Goal: Task Accomplishment & Management: Manage account settings

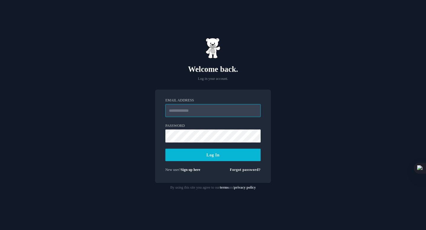
type input "**********"
click at [204, 160] on button "Log In" at bounding box center [213, 155] width 95 height 12
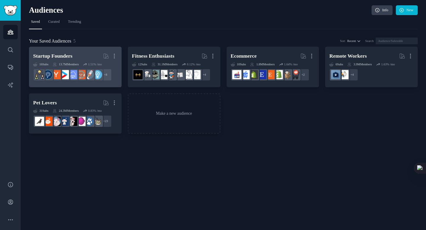
click at [74, 52] on h2 "Startup Founders More" at bounding box center [75, 56] width 84 height 10
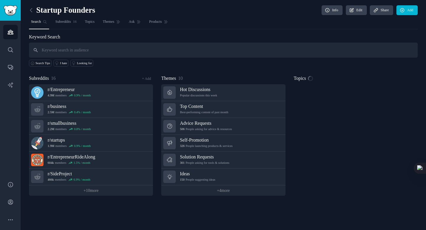
click at [72, 50] on input "text" at bounding box center [223, 50] width 389 height 15
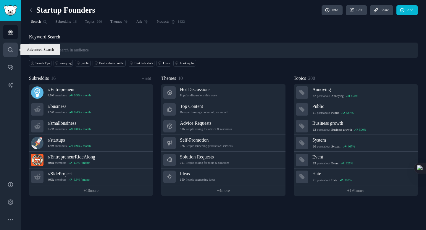
click at [10, 47] on icon "Sidebar" at bounding box center [10, 50] width 6 height 6
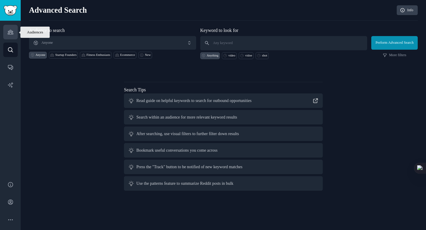
click at [9, 31] on icon "Sidebar" at bounding box center [10, 32] width 6 height 6
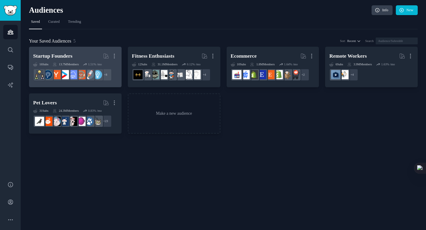
click at [70, 50] on link "Startup Founders More 16 Sub s 13.7M Members 1.51 % /mo + 8" at bounding box center [75, 67] width 93 height 41
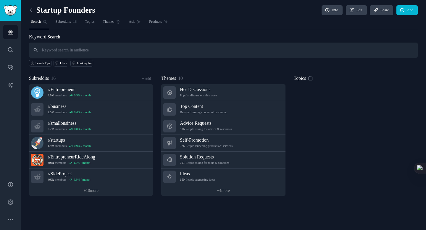
click at [94, 56] on input "text" at bounding box center [223, 50] width 389 height 15
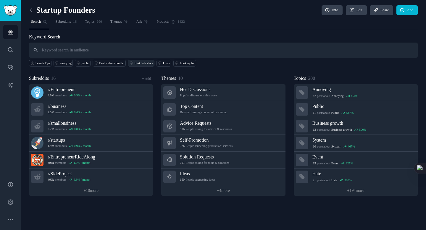
click at [154, 61] on link "Best tech stack" at bounding box center [141, 63] width 26 height 7
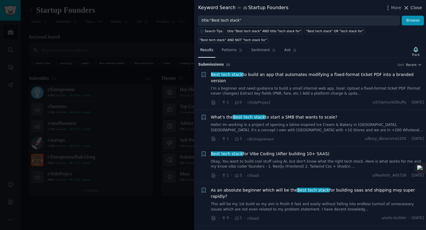
click at [408, 7] on icon at bounding box center [407, 8] width 6 height 6
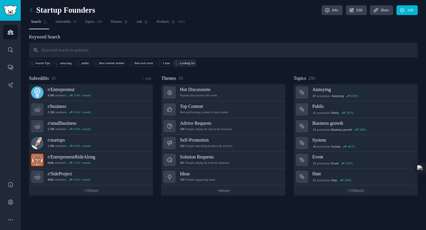
click at [195, 63] on div "Looking for" at bounding box center [187, 63] width 15 height 4
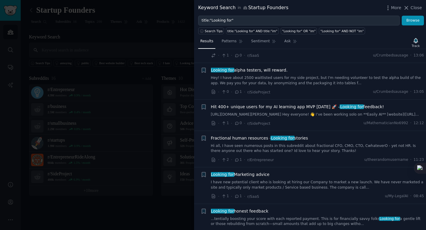
scroll to position [108, 0]
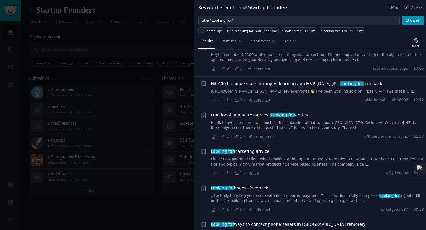
drag, startPoint x: 414, startPoint y: 8, endPoint x: 105, endPoint y: 42, distance: 311.0
click at [414, 8] on span "Close" at bounding box center [416, 8] width 11 height 6
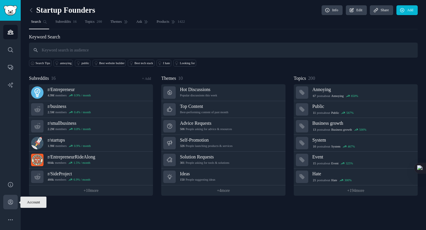
click at [5, 203] on link "Account" at bounding box center [10, 202] width 15 height 15
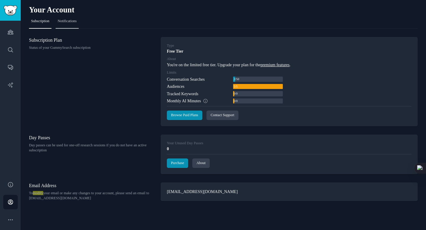
click at [77, 20] on span "Notifications" at bounding box center [67, 21] width 19 height 5
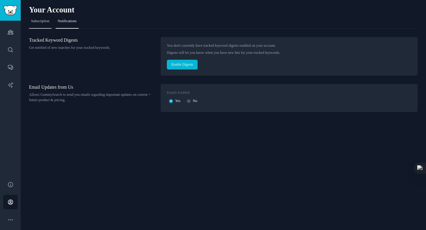
click at [47, 23] on span "Subscription" at bounding box center [40, 21] width 18 height 5
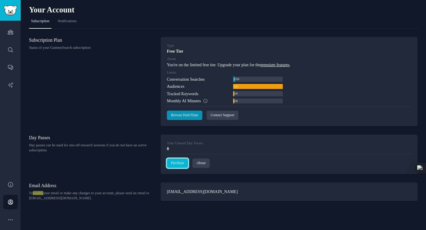
click at [181, 163] on link "Purchase" at bounding box center [177, 163] width 21 height 9
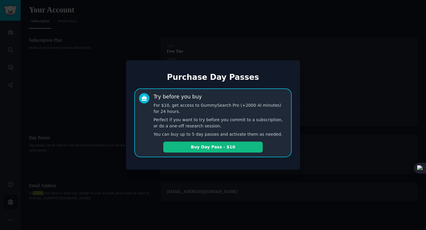
click at [116, 71] on div at bounding box center [213, 115] width 426 height 230
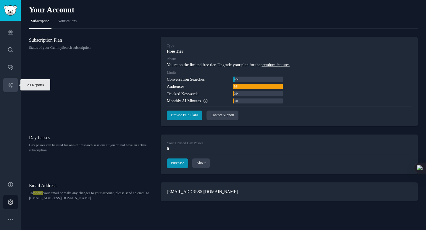
click at [14, 83] on link "AI Reports" at bounding box center [10, 85] width 15 height 15
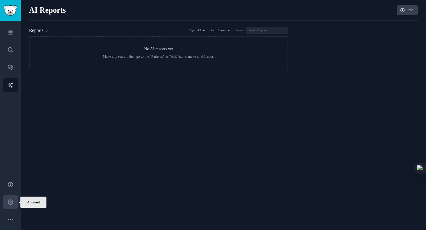
click at [7, 203] on icon "Sidebar" at bounding box center [10, 202] width 6 height 6
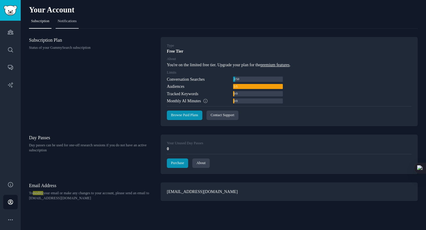
click at [65, 22] on span "Notifications" at bounding box center [67, 21] width 19 height 5
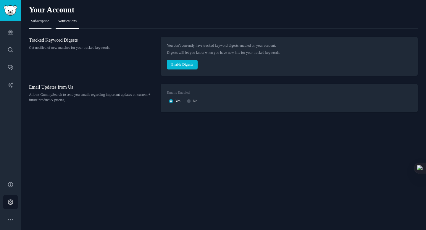
click at [32, 22] on span "Subscription" at bounding box center [40, 21] width 18 height 5
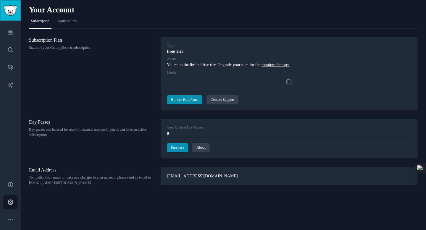
click at [14, 16] on link "Sidebar" at bounding box center [10, 10] width 21 height 21
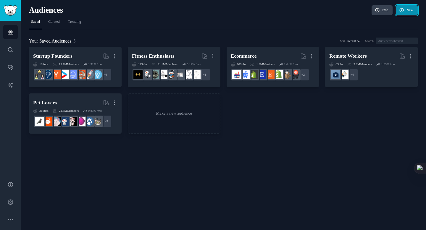
click at [404, 7] on link "New" at bounding box center [407, 10] width 22 height 10
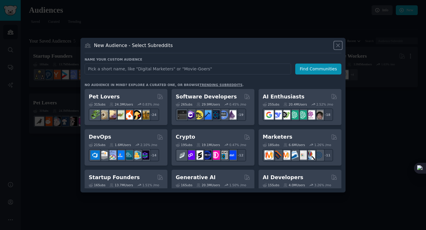
click at [339, 43] on icon at bounding box center [338, 45] width 6 height 6
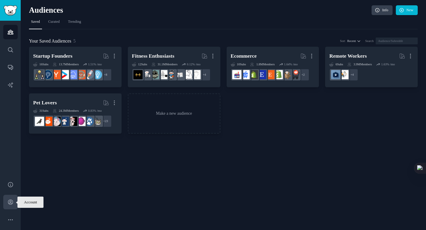
click at [11, 204] on icon "Sidebar" at bounding box center [10, 202] width 6 height 6
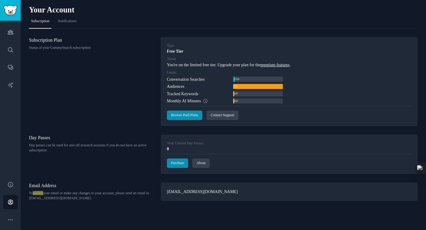
click at [290, 66] on link "premium features" at bounding box center [275, 65] width 29 height 4
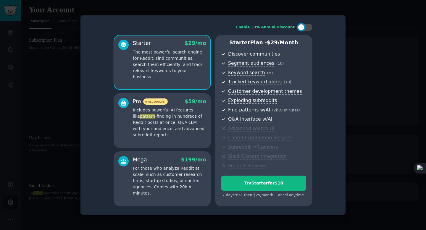
click at [180, 129] on p "Includes powerful AI features like pattern -finding in hundreds of Reddit posts…" at bounding box center [169, 122] width 73 height 31
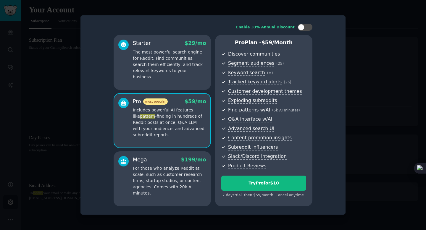
click at [183, 72] on p "The most powerful search engine for Reddit. Find communities, search them effic…" at bounding box center [169, 64] width 73 height 31
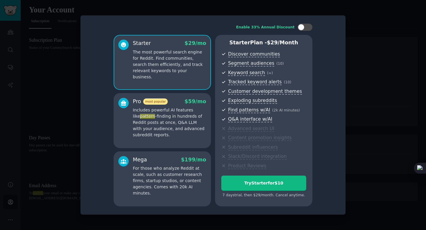
click at [179, 118] on p "Includes powerful AI features like pattern -finding in hundreds of Reddit posts…" at bounding box center [169, 122] width 73 height 31
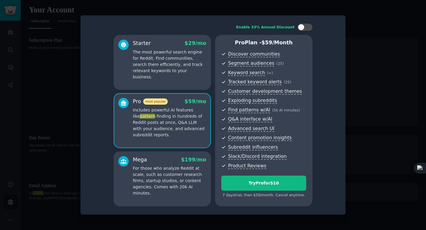
click at [186, 69] on p "The most powerful search engine for Reddit. Find communities, search them effic…" at bounding box center [169, 64] width 73 height 31
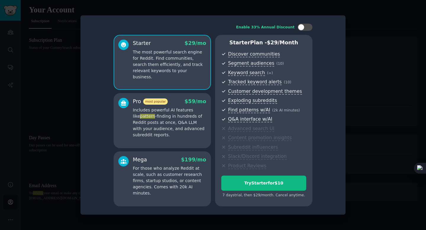
click at [173, 171] on p "For those who analyze Reddit at scale, such as customer research firms, startup…" at bounding box center [169, 181] width 73 height 31
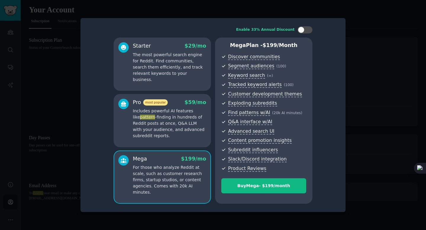
click at [175, 122] on p "Includes powerful AI features like pattern -finding in hundreds of Reddit posts…" at bounding box center [169, 123] width 73 height 31
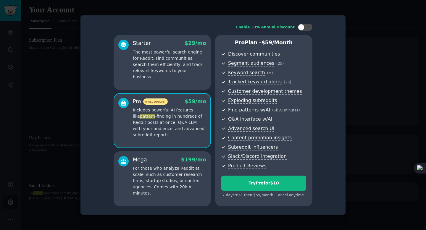
click at [170, 156] on div "Mega $ 199 /mo" at bounding box center [169, 159] width 73 height 7
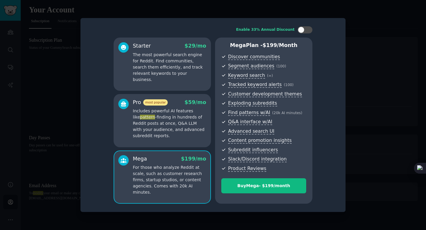
click at [170, 126] on p "Includes powerful AI features like pattern -finding in hundreds of Reddit posts…" at bounding box center [169, 123] width 73 height 31
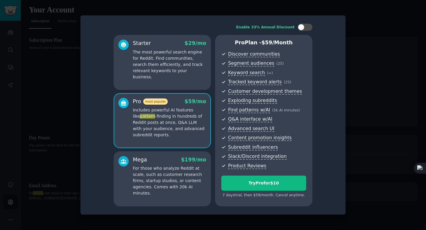
click at [170, 166] on p "For those who analyze Reddit at scale, such as customer research firms, startup…" at bounding box center [169, 181] width 73 height 31
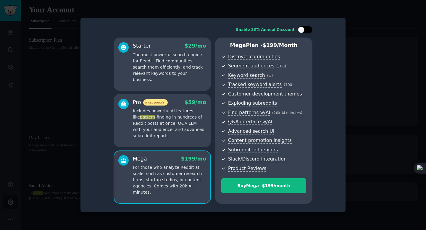
click at [308, 28] on div at bounding box center [308, 29] width 3 height 3
click at [166, 133] on p "Includes powerful AI features like pattern -finding in hundreds of Reddit posts…" at bounding box center [169, 123] width 73 height 31
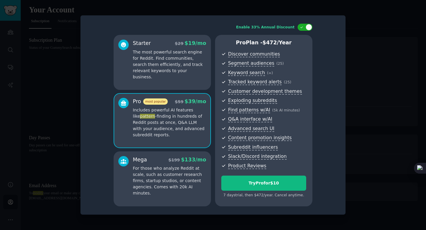
click at [174, 71] on p "The most powerful search engine for Reddit. Find communities, search them effic…" at bounding box center [169, 64] width 73 height 31
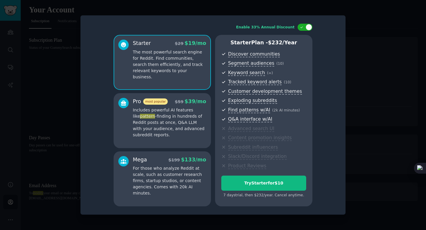
click at [183, 122] on p "Includes powerful AI features like pattern -finding in hundreds of Reddit posts…" at bounding box center [169, 122] width 73 height 31
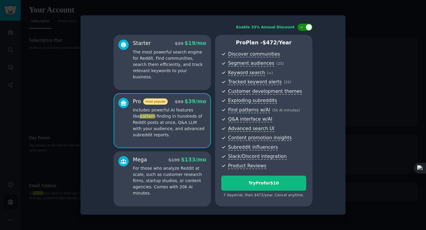
click at [304, 26] on div at bounding box center [302, 27] width 4 height 3
checkbox input "false"
click at [358, 48] on div at bounding box center [213, 115] width 426 height 230
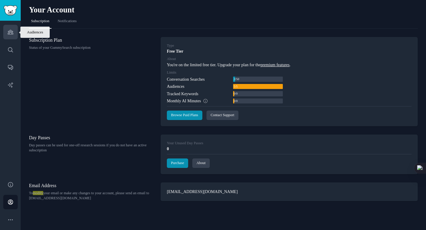
click at [10, 36] on link "Audiences" at bounding box center [10, 32] width 15 height 15
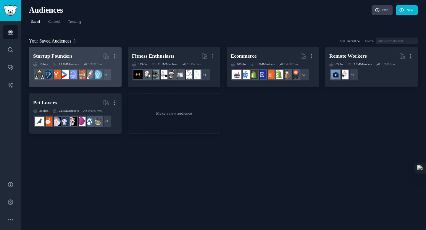
click at [77, 57] on h2 "Startup Founders More" at bounding box center [75, 56] width 84 height 10
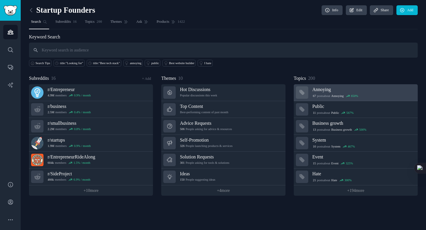
click at [319, 88] on h3 "Annoying" at bounding box center [363, 89] width 101 height 6
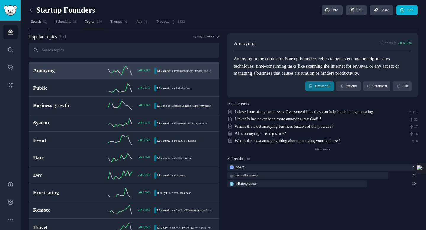
click at [38, 20] on span "Search" at bounding box center [36, 21] width 10 height 5
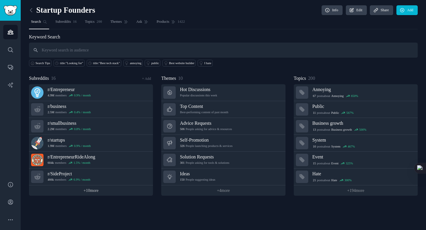
click at [93, 193] on link "+ 10 more" at bounding box center [91, 191] width 124 height 10
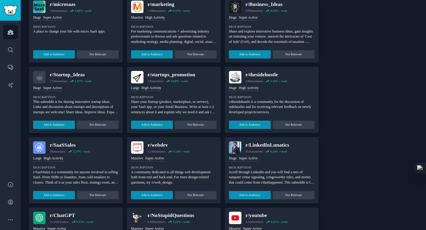
scroll to position [457, 0]
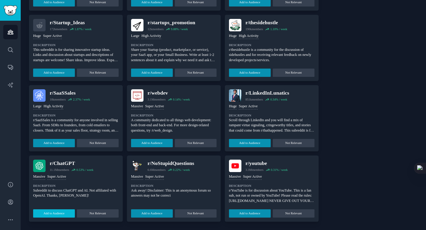
click at [56, 213] on button "Add to Audience" at bounding box center [54, 214] width 42 height 8
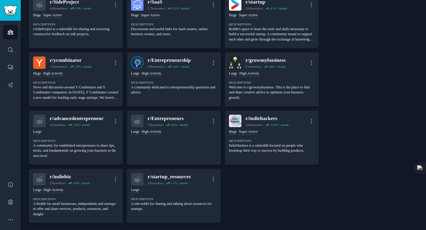
scroll to position [0, 0]
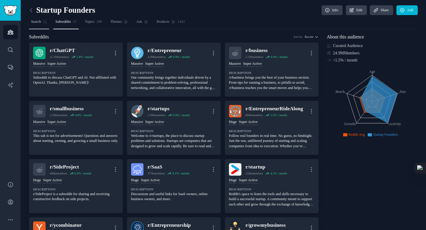
click at [44, 25] on link "Search" at bounding box center [39, 23] width 20 height 12
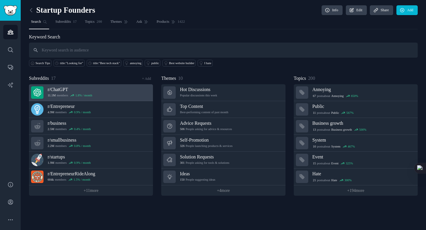
click at [61, 92] on h3 "r/ ChatGPT" at bounding box center [70, 89] width 45 height 6
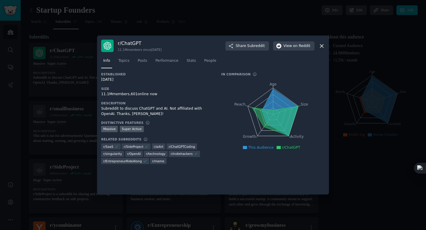
click at [323, 45] on icon at bounding box center [321, 45] width 3 height 3
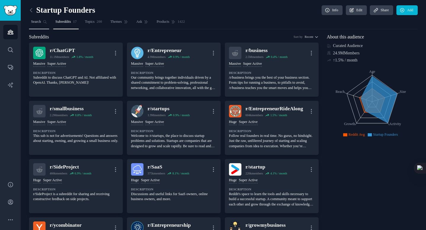
click at [41, 23] on span "Search" at bounding box center [36, 21] width 10 height 5
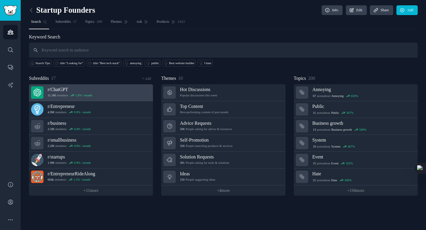
click at [89, 90] on h3 "r/ ChatGPT" at bounding box center [70, 89] width 45 height 6
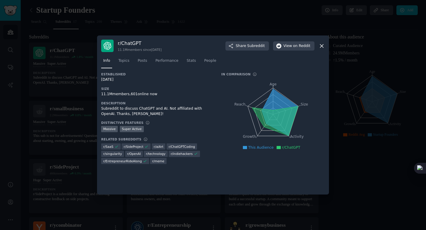
click at [325, 46] on icon at bounding box center [322, 46] width 6 height 6
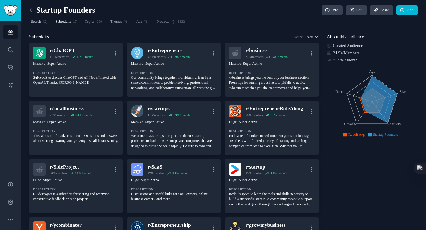
click at [41, 20] on span "Search" at bounding box center [36, 21] width 10 height 5
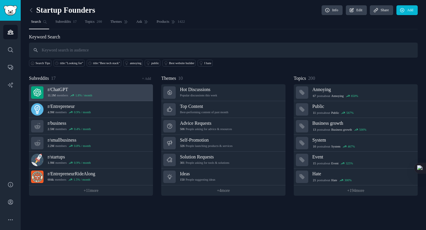
click at [115, 94] on link "r/ ChatGPT 11.1M members 1.8 % / month" at bounding box center [91, 92] width 124 height 17
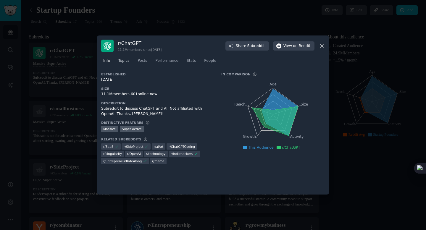
click at [129, 63] on link "Topics" at bounding box center [123, 62] width 15 height 12
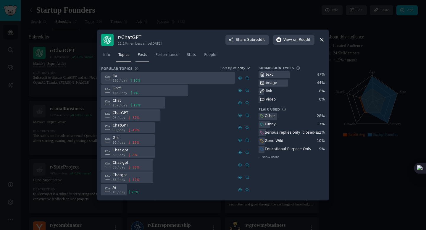
click at [145, 57] on span "Posts" at bounding box center [142, 54] width 9 height 5
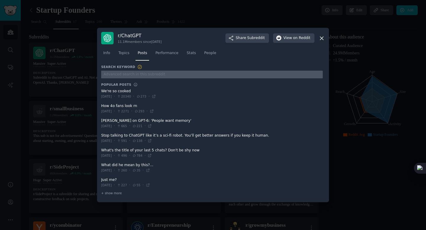
click at [143, 73] on input "text" at bounding box center [212, 75] width 222 height 8
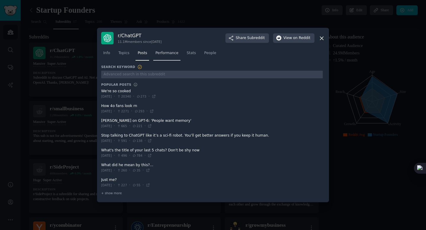
click at [166, 57] on link "Performance" at bounding box center [166, 55] width 27 height 12
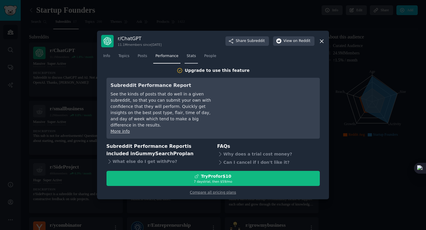
click at [186, 61] on link "Stats" at bounding box center [191, 58] width 13 height 12
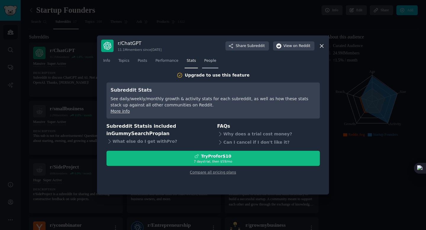
click at [203, 61] on link "People" at bounding box center [210, 62] width 16 height 12
click at [158, 62] on span "Performance" at bounding box center [166, 60] width 23 height 5
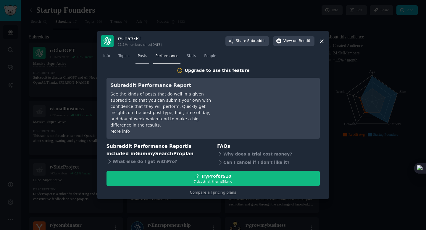
click at [146, 62] on link "Posts" at bounding box center [143, 58] width 14 height 12
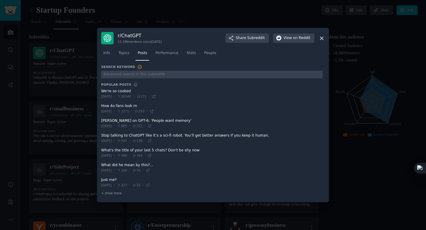
click at [321, 45] on div "Info Topics Posts Performance Stats People" at bounding box center [213, 54] width 224 height 20
click at [322, 41] on icon at bounding box center [322, 38] width 6 height 6
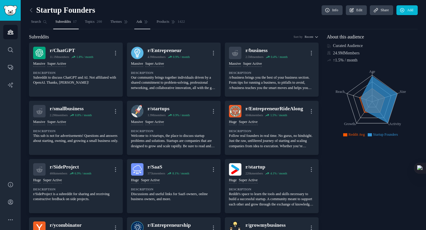
click at [148, 22] on icon at bounding box center [146, 21] width 3 height 3
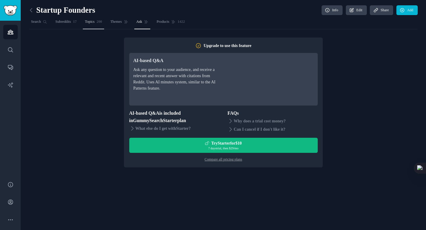
click at [95, 22] on span "Topics" at bounding box center [90, 21] width 10 height 5
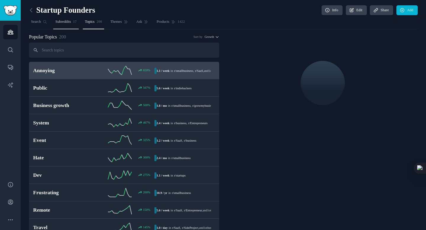
click at [70, 23] on span "Subreddits" at bounding box center [62, 21] width 15 height 5
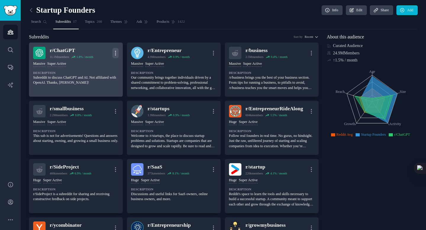
click at [116, 50] on icon "button" at bounding box center [116, 53] width 6 height 6
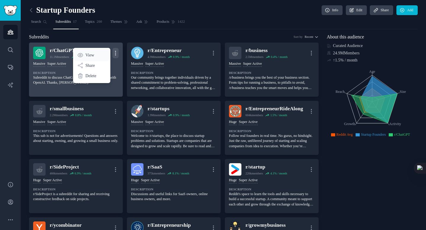
click at [101, 54] on link "View" at bounding box center [91, 55] width 35 height 12
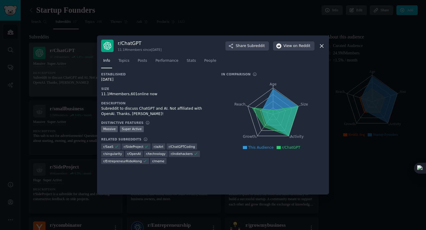
click at [275, 103] on icon at bounding box center [280, 112] width 36 height 47
click at [321, 45] on icon at bounding box center [321, 45] width 3 height 3
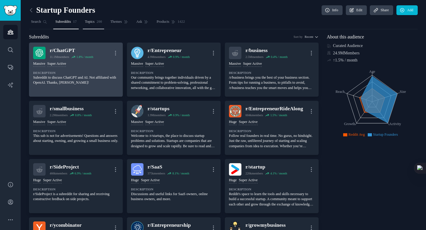
click at [95, 23] on span "Topics" at bounding box center [90, 21] width 10 height 5
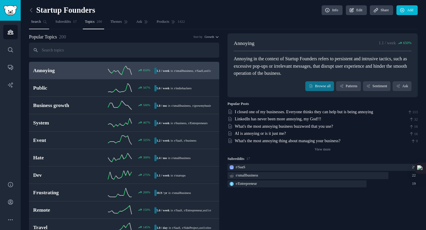
click at [42, 27] on link "Search" at bounding box center [39, 23] width 20 height 12
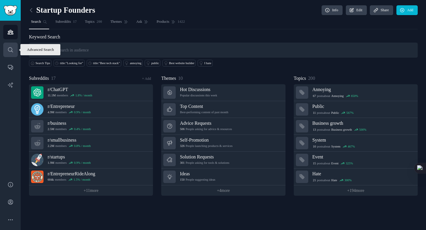
click at [12, 48] on icon "Sidebar" at bounding box center [10, 49] width 5 height 5
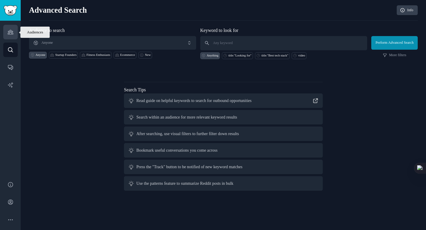
click at [14, 34] on link "Audiences" at bounding box center [10, 32] width 15 height 15
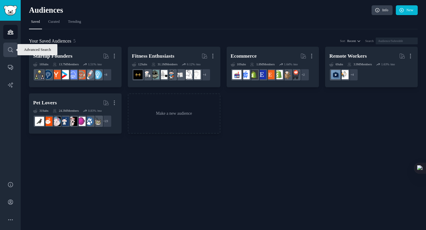
click at [14, 52] on link "Search" at bounding box center [10, 50] width 15 height 15
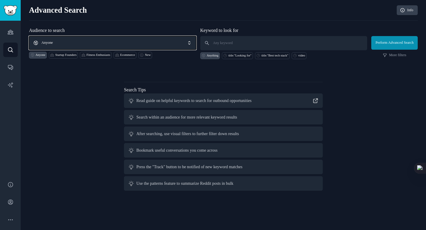
click at [86, 44] on span "Anyone" at bounding box center [112, 43] width 167 height 14
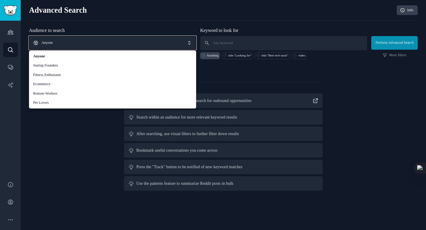
click at [87, 45] on span "Anyone" at bounding box center [112, 43] width 167 height 14
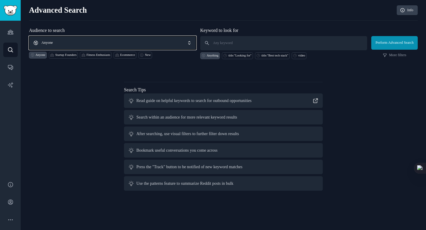
click at [37, 40] on span "Anyone" at bounding box center [112, 43] width 167 height 14
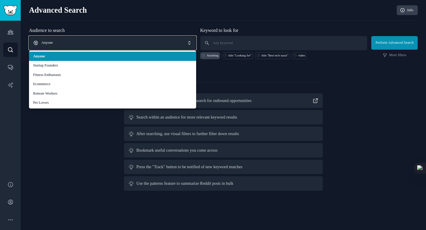
click at [37, 40] on span "Anyone" at bounding box center [112, 43] width 167 height 14
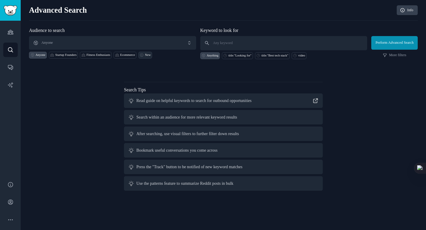
click at [151, 56] on div "New" at bounding box center [148, 55] width 6 height 4
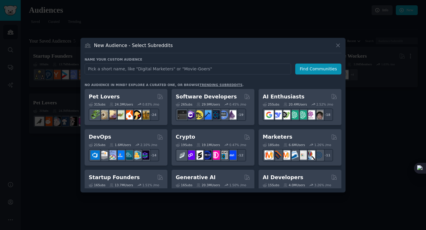
click at [155, 72] on input "text" at bounding box center [188, 69] width 207 height 11
type input "AI"
click at [315, 67] on button "Find Communities" at bounding box center [319, 69] width 46 height 11
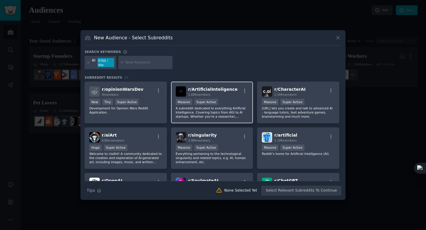
scroll to position [36, 0]
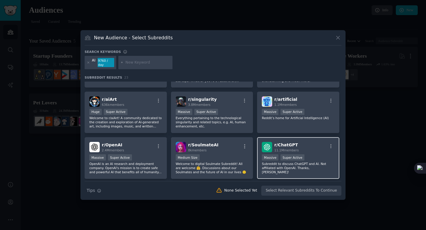
click at [278, 148] on div "11.1M members" at bounding box center [287, 150] width 24 height 4
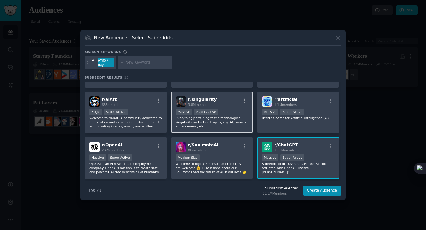
scroll to position [0, 0]
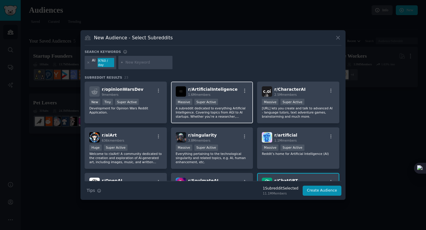
click at [217, 93] on div "1.6M members" at bounding box center [212, 95] width 49 height 4
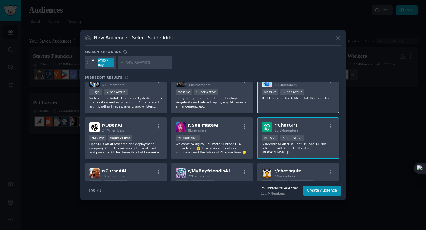
scroll to position [63, 0]
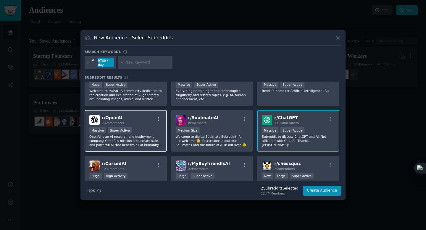
click at [135, 119] on div "r/ OpenAI 2.4M members" at bounding box center [125, 120] width 73 height 10
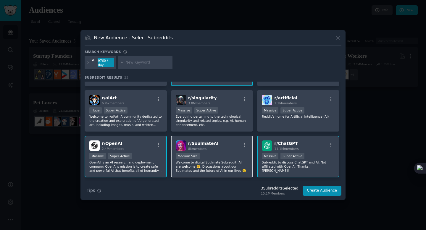
scroll to position [0, 0]
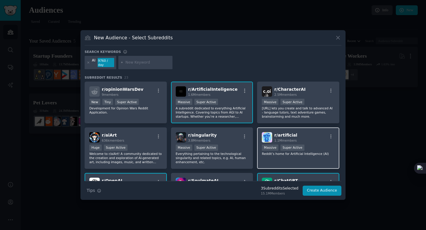
click at [290, 139] on span "1.1M members" at bounding box center [286, 141] width 23 height 4
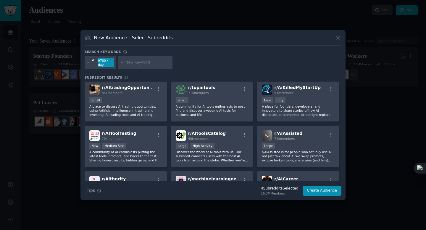
scroll to position [208, 0]
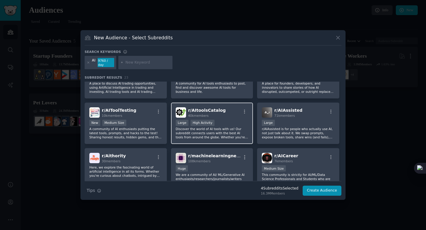
click at [207, 114] on span "40k members" at bounding box center [198, 116] width 20 height 4
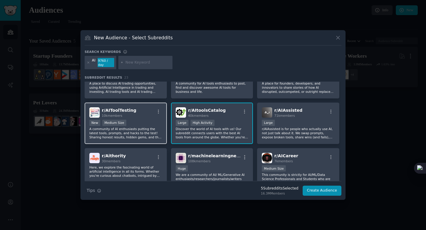
click at [151, 114] on div "r/ AIToolTesting 10k members" at bounding box center [125, 113] width 73 height 10
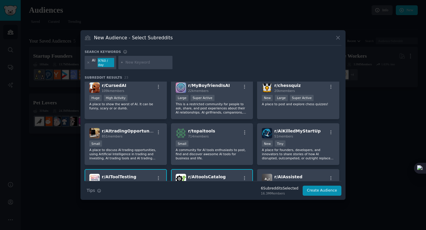
scroll to position [131, 0]
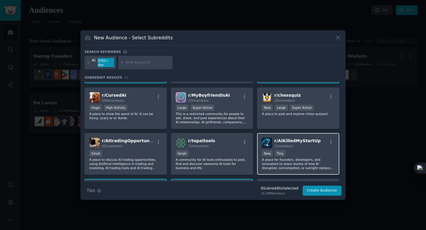
click at [276, 144] on h2 "r/ AiKilledMyStartUp 51 members" at bounding box center [298, 143] width 46 height 10
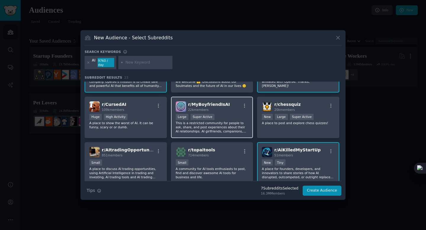
scroll to position [122, 0]
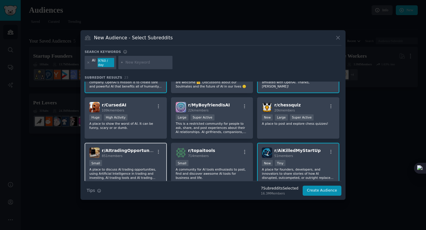
click at [135, 155] on div "851 members" at bounding box center [128, 156] width 53 height 4
click at [149, 152] on div "r/ AItradingOpportunity 851 members" at bounding box center [125, 153] width 73 height 10
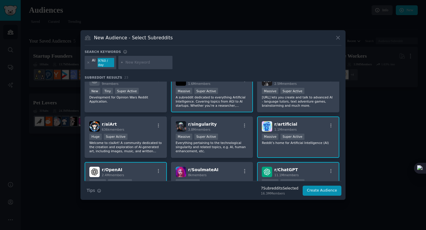
scroll to position [0, 0]
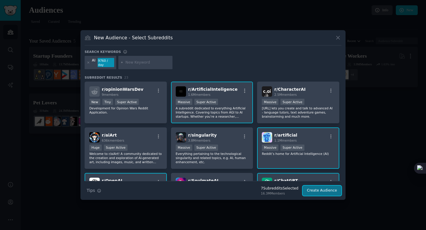
click at [321, 193] on button "Create Audience" at bounding box center [322, 191] width 39 height 10
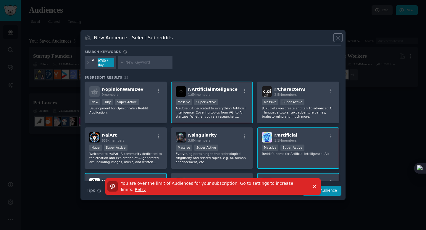
click at [339, 37] on icon at bounding box center [338, 37] width 3 height 3
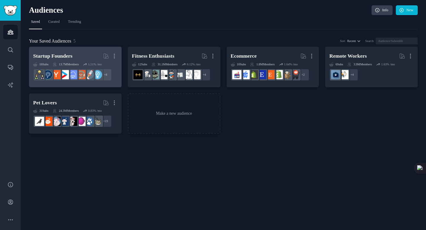
click at [89, 57] on h2 "Startup Founders Curated by GummySearch More" at bounding box center [75, 56] width 84 height 10
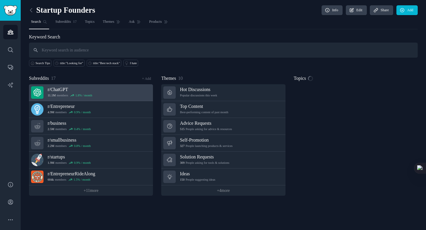
click at [105, 92] on link "r/ ChatGPT 11.1M members 1.8 % / month" at bounding box center [91, 92] width 124 height 17
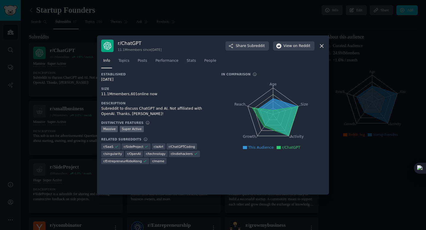
click at [324, 47] on icon at bounding box center [322, 46] width 6 height 6
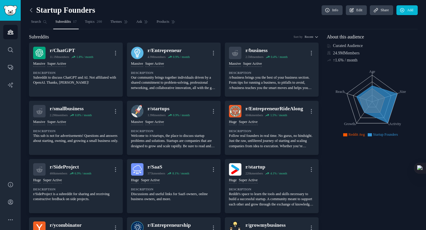
click at [31, 12] on icon at bounding box center [31, 10] width 6 height 6
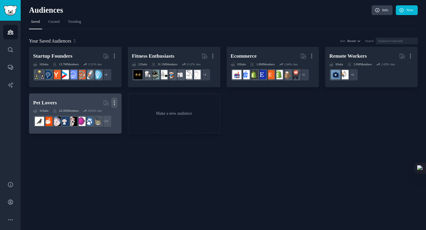
click at [115, 100] on icon "button" at bounding box center [114, 103] width 6 height 6
click at [99, 113] on p "Delete" at bounding box center [99, 115] width 11 height 6
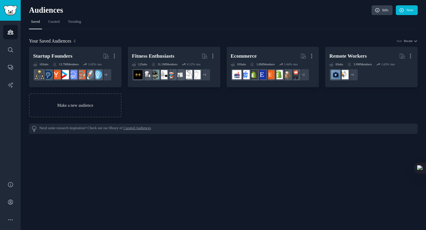
click at [102, 111] on link "Make a new audience" at bounding box center [75, 106] width 93 height 24
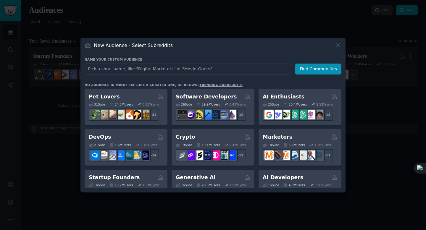
click at [139, 68] on input "text" at bounding box center [188, 69] width 207 height 11
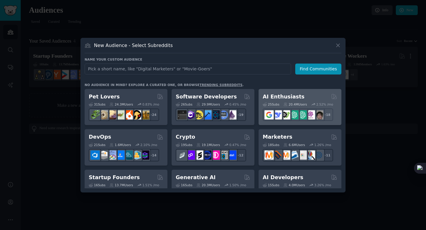
click at [282, 95] on h2 "AI Enthusiasts" at bounding box center [284, 96] width 42 height 7
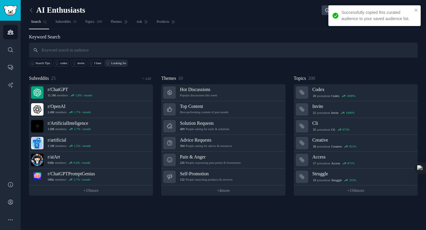
click at [119, 62] on div "Looking for" at bounding box center [118, 63] width 15 height 4
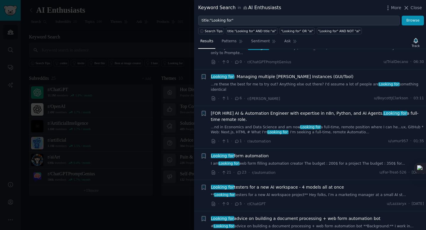
scroll to position [99, 0]
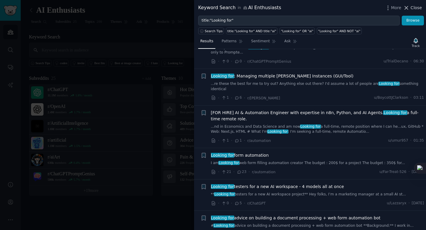
click at [409, 6] on icon at bounding box center [406, 7] width 3 height 3
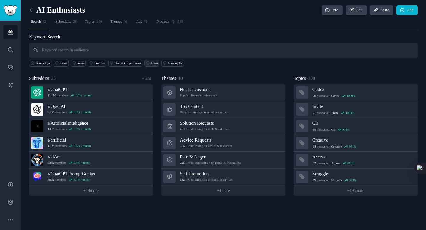
click at [150, 65] on icon at bounding box center [148, 63] width 4 height 4
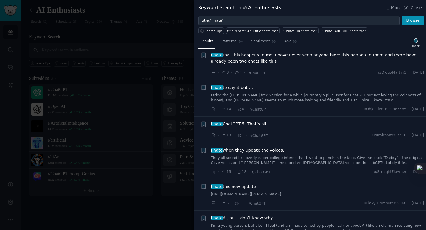
scroll to position [503, 0]
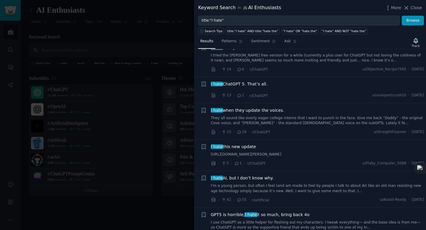
click at [161, 191] on div at bounding box center [213, 115] width 426 height 230
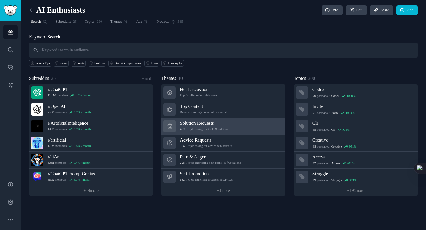
click at [210, 126] on h3 "Solution Requests" at bounding box center [204, 123] width 49 height 6
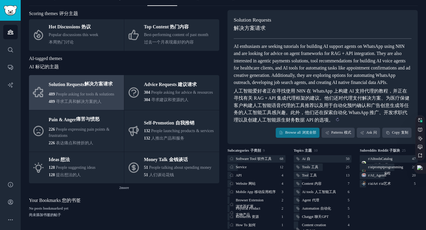
scroll to position [24, 0]
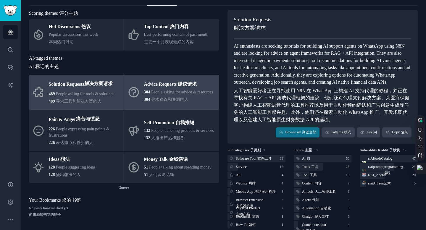
click at [179, 89] on div "Advice Requests 建议请求" at bounding box center [178, 84] width 69 height 9
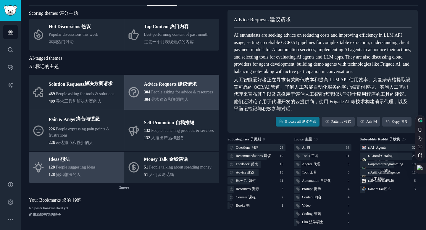
click at [89, 164] on div "Ideas 想法" at bounding box center [72, 159] width 47 height 9
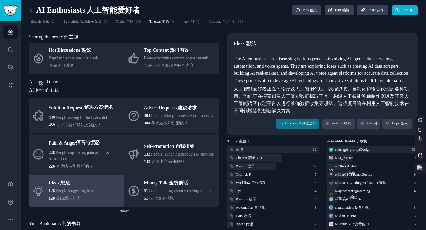
scroll to position [24, 0]
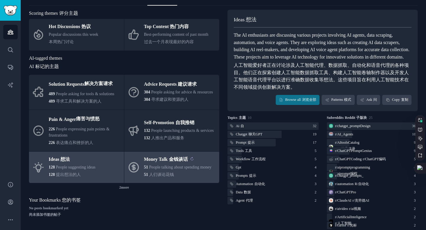
click at [184, 162] on sider-trans-text "金钱谈话" at bounding box center [178, 159] width 19 height 5
